Goal: Find specific page/section: Find specific page/section

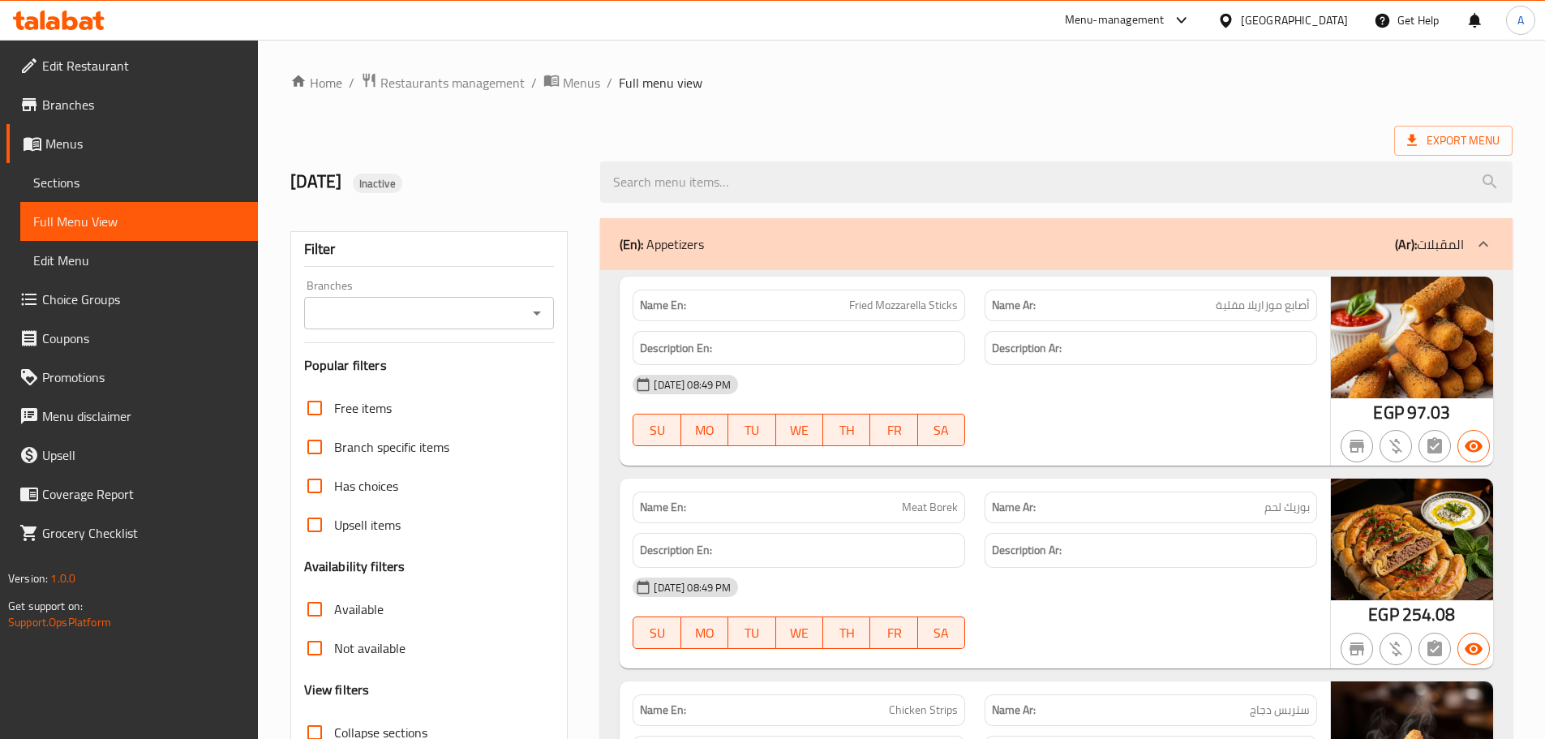
click at [494, 84] on span "Restaurants management" at bounding box center [452, 82] width 144 height 19
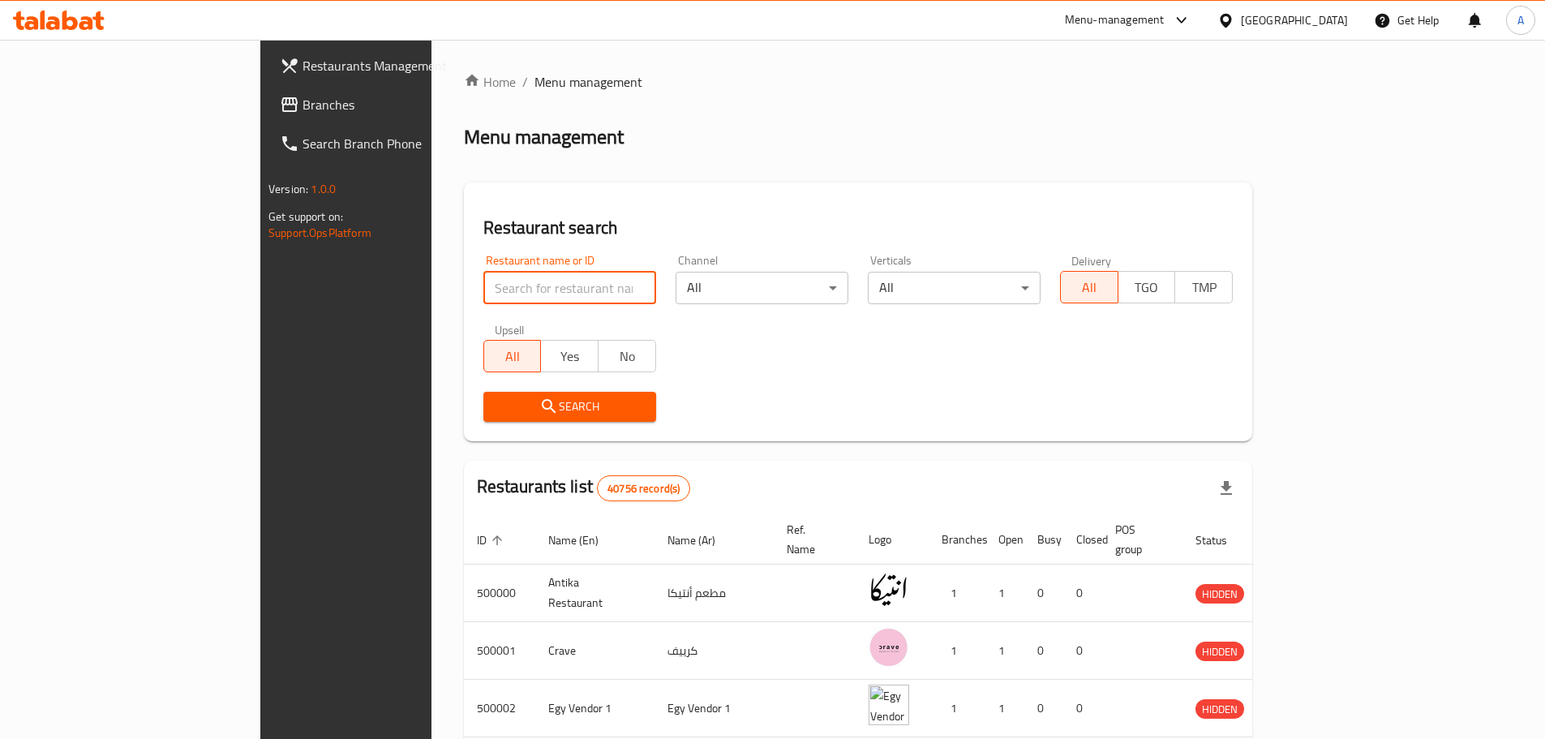
click at [520, 287] on input "search" at bounding box center [570, 288] width 173 height 32
paste input "Big Daddy"
type input "Big Daddy"
click at [496, 415] on span "Search" at bounding box center [569, 407] width 147 height 20
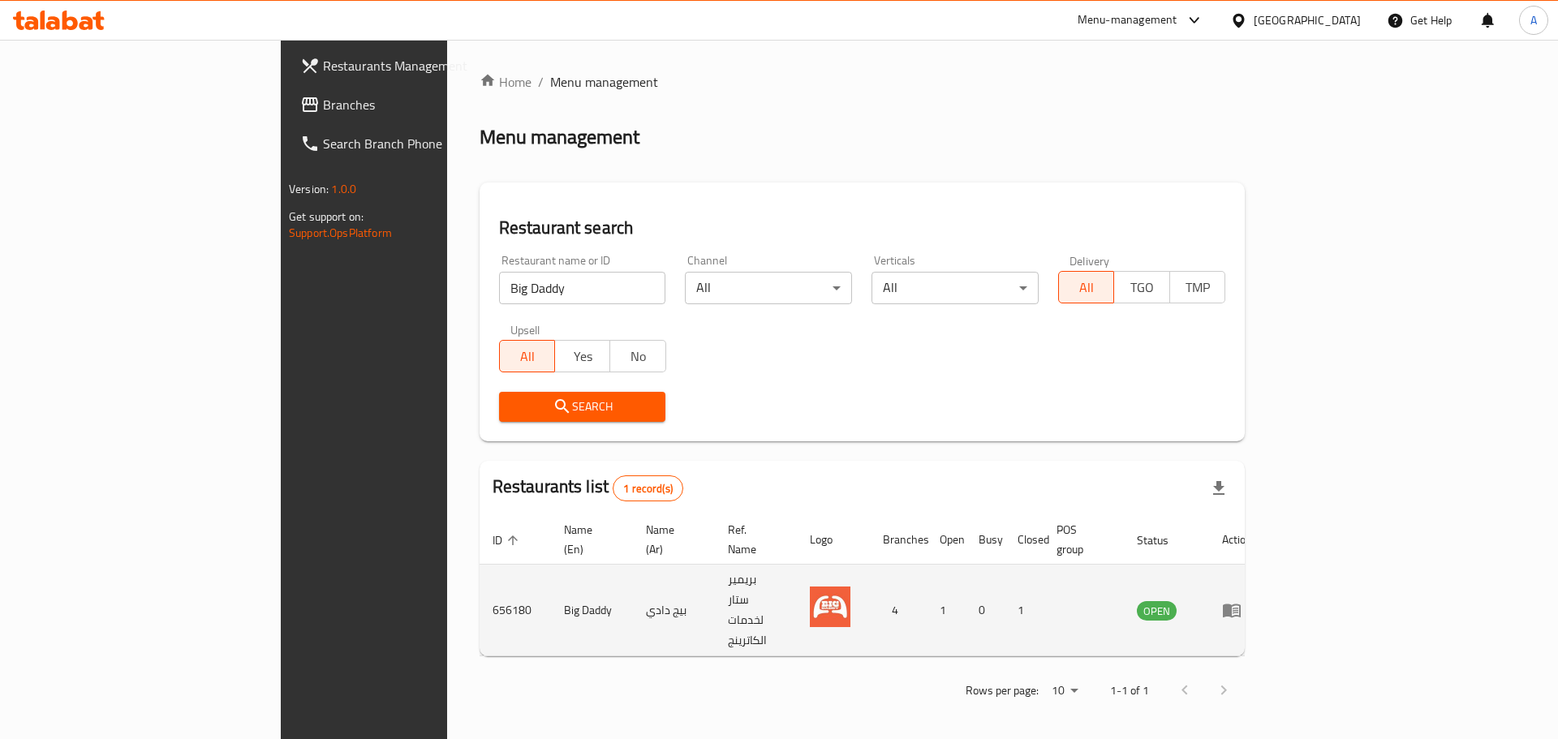
click at [1240, 604] on icon "enhanced table" at bounding box center [1232, 611] width 18 height 14
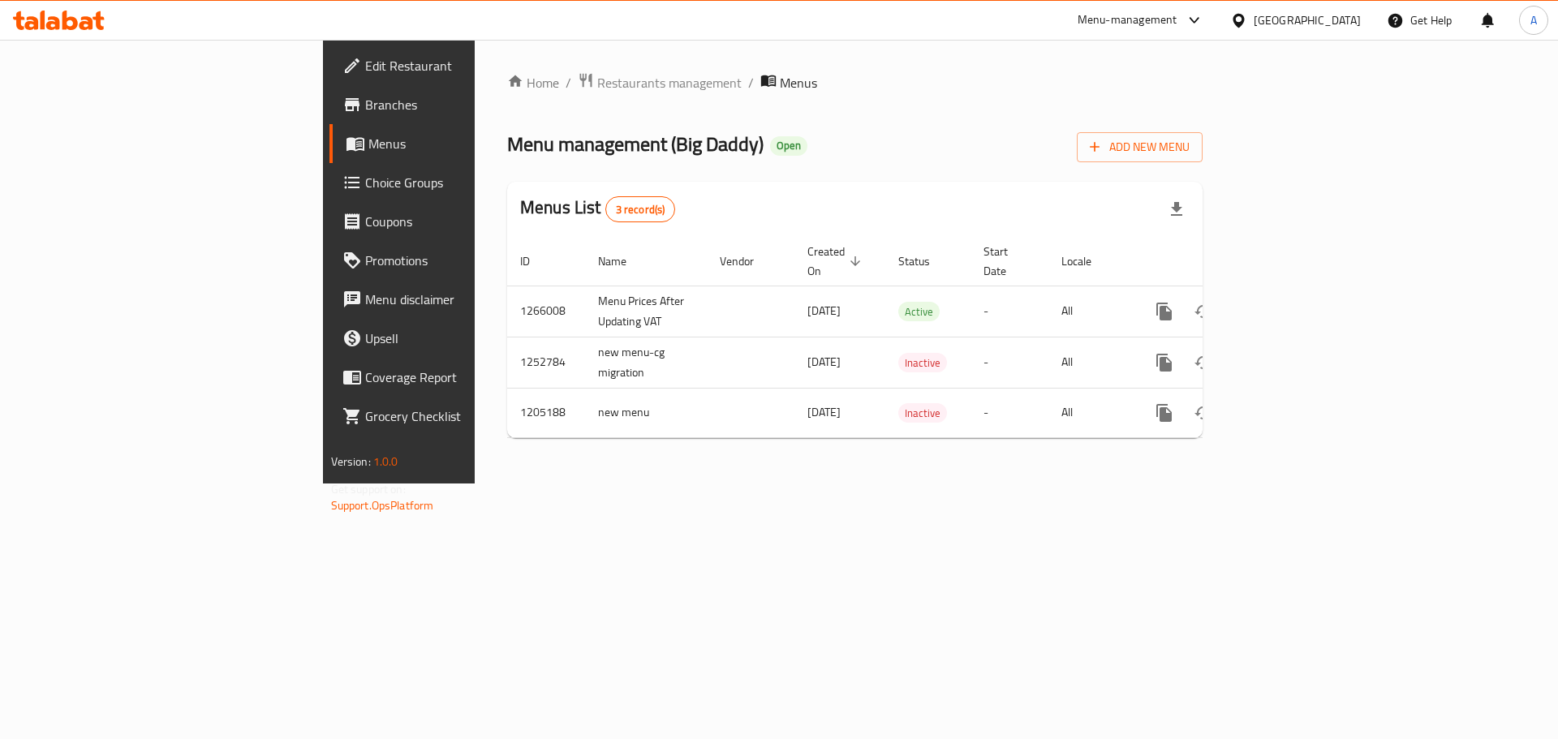
click at [365, 110] on span "Branches" at bounding box center [467, 104] width 205 height 19
